Goal: Obtain resource: Obtain resource

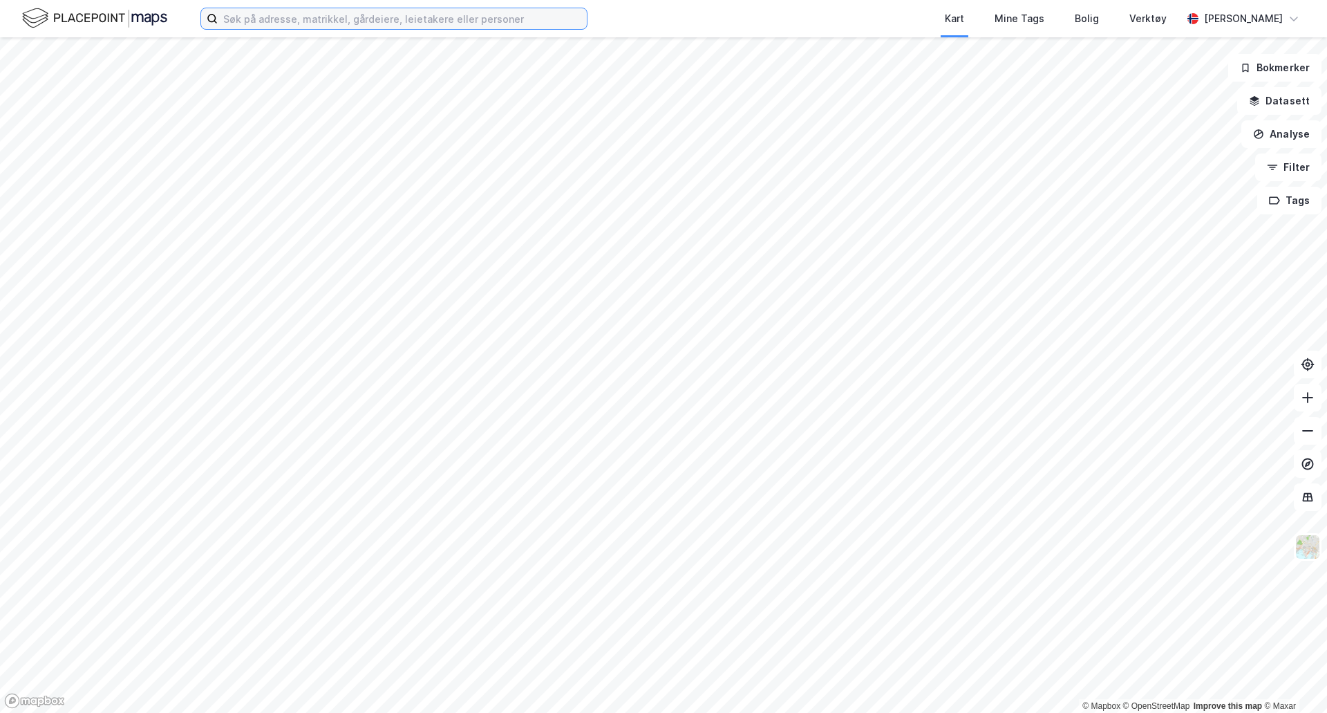
click at [243, 15] on input at bounding box center [402, 18] width 369 height 21
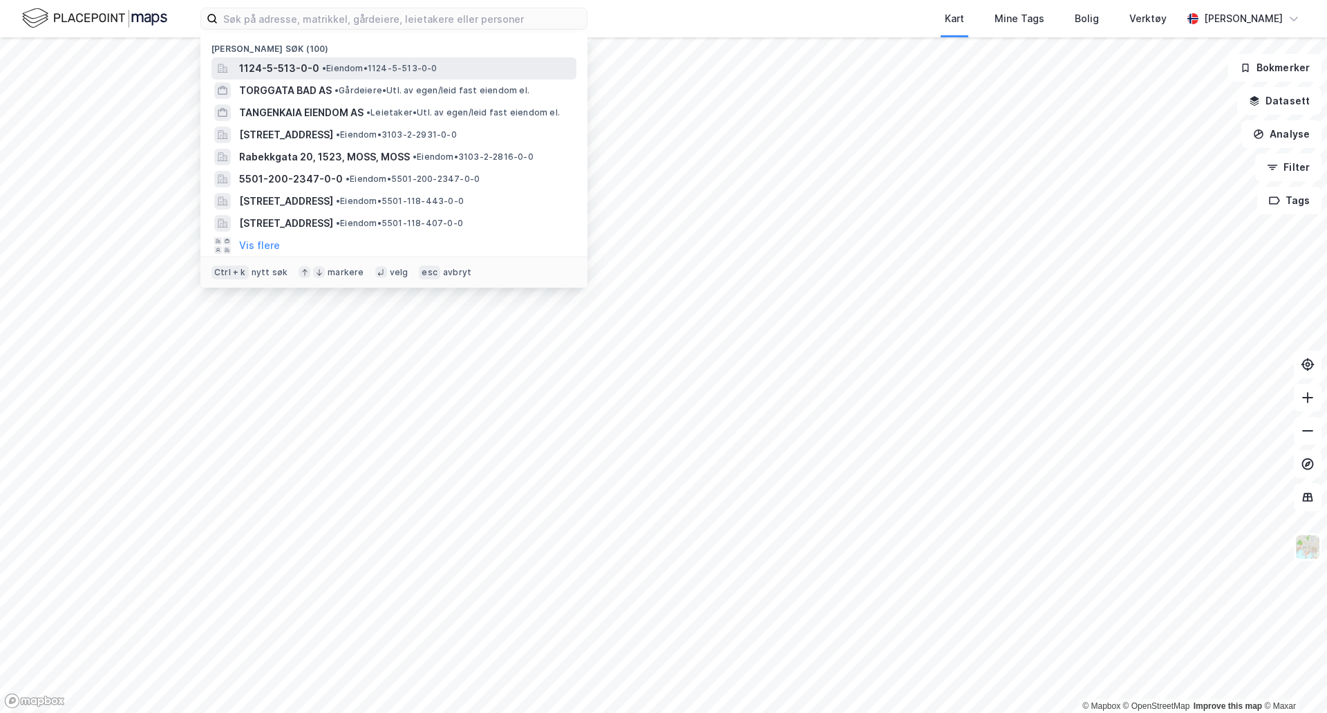
click at [288, 68] on span "1124-5-513-0-0" at bounding box center [279, 68] width 80 height 17
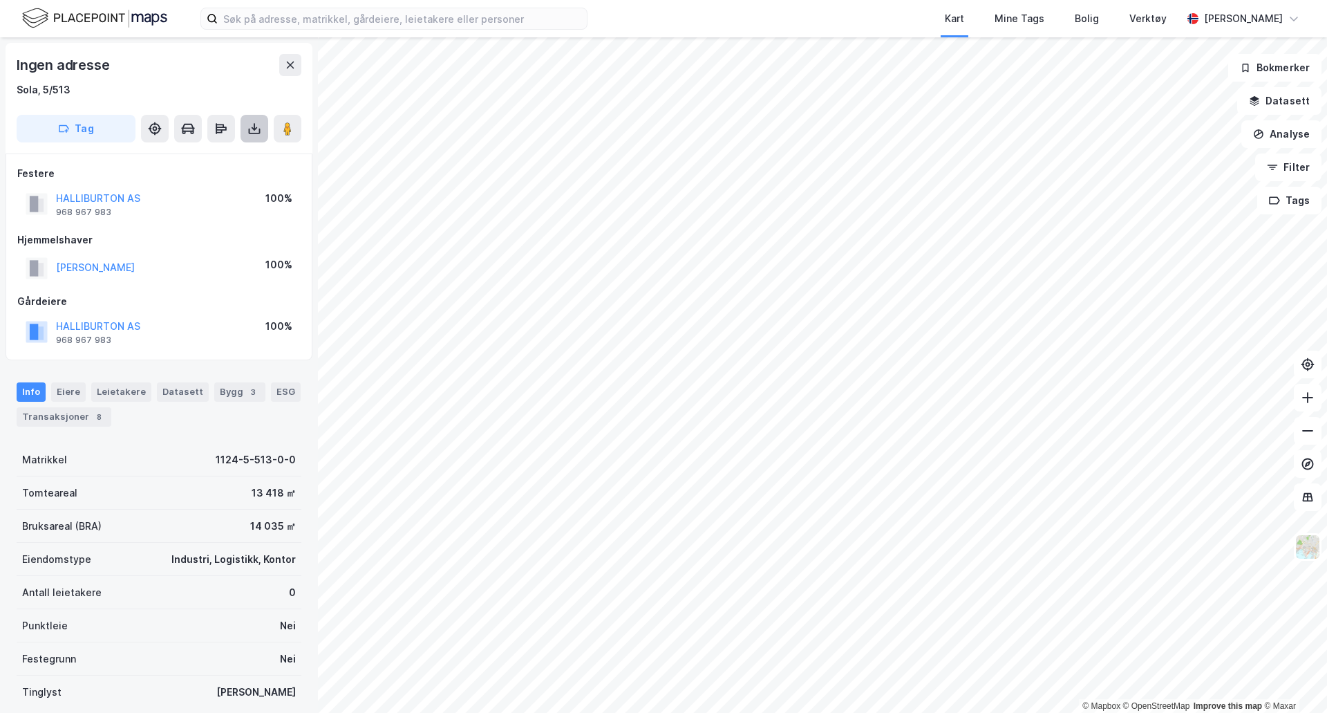
click at [249, 127] on icon at bounding box center [254, 129] width 14 height 14
click at [235, 149] on div "Last ned grunnbok" at bounding box center [194, 156] width 147 height 22
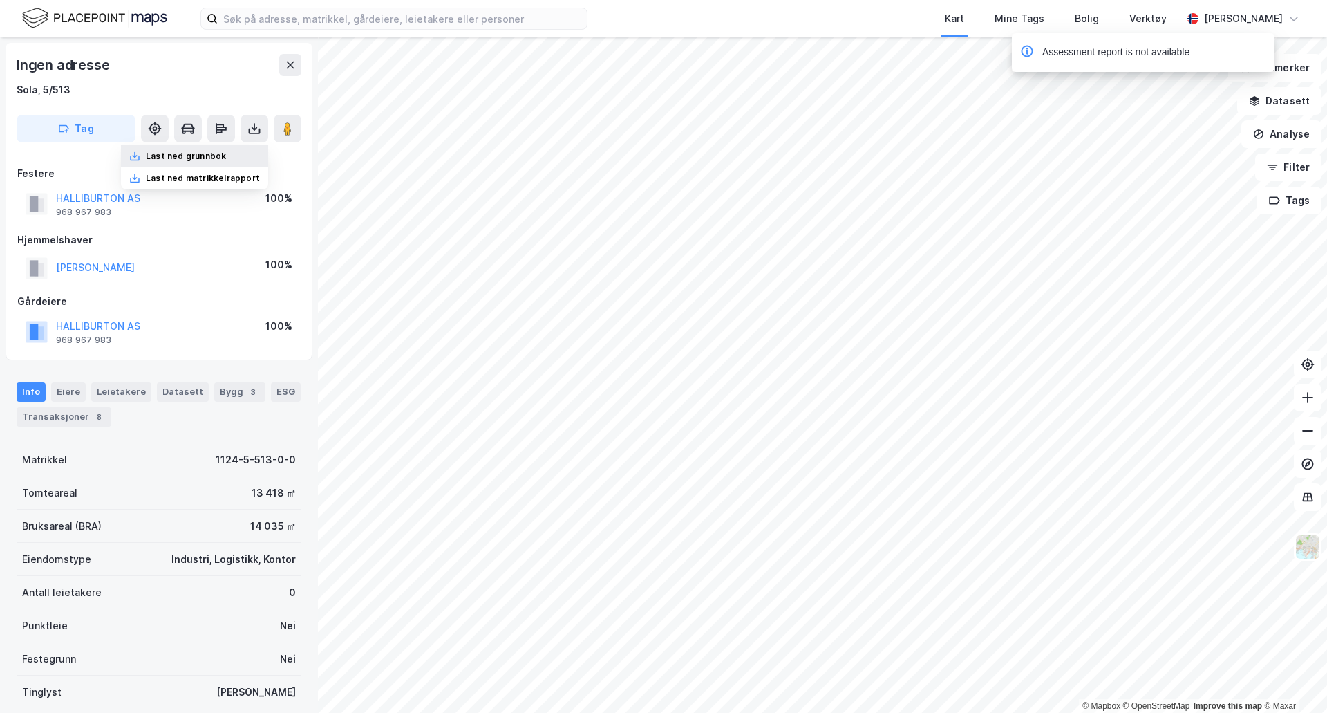
click at [178, 151] on div "Last ned grunnbok" at bounding box center [186, 156] width 80 height 11
